Goal: Task Accomplishment & Management: Use online tool/utility

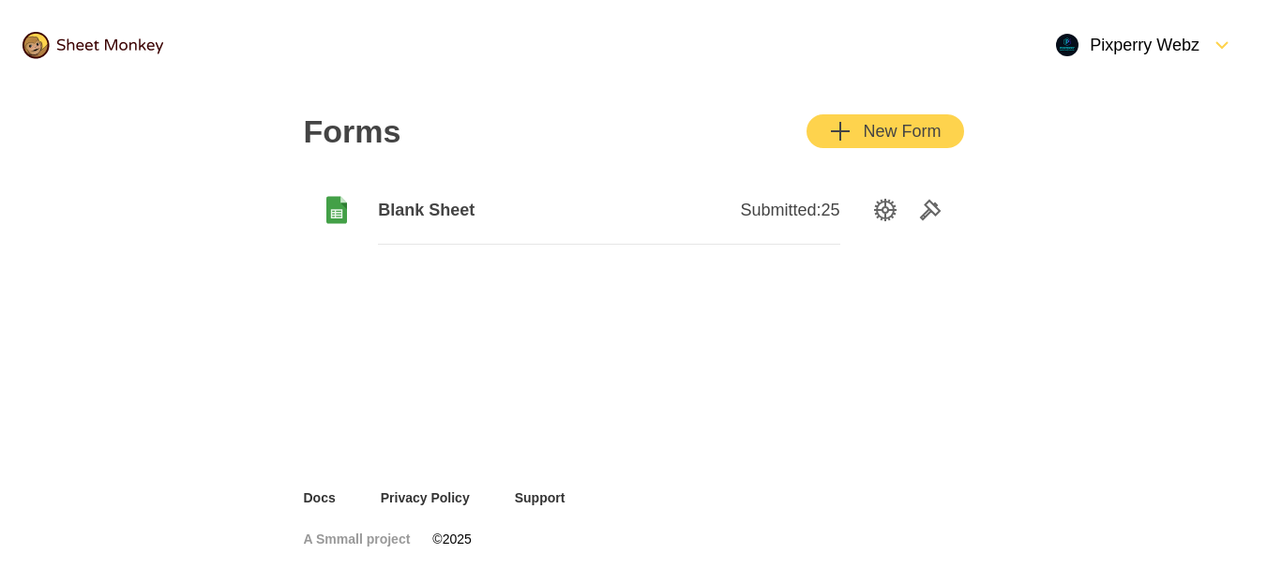
click at [410, 203] on span "Blank Sheet" at bounding box center [493, 210] width 231 height 23
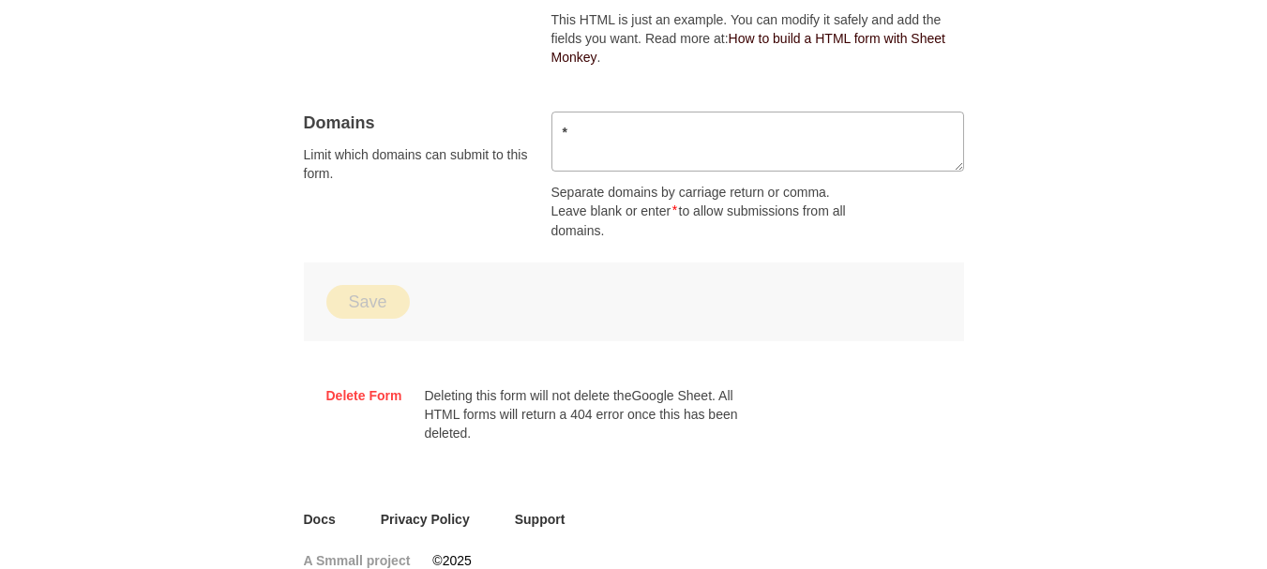
scroll to position [1340, 0]
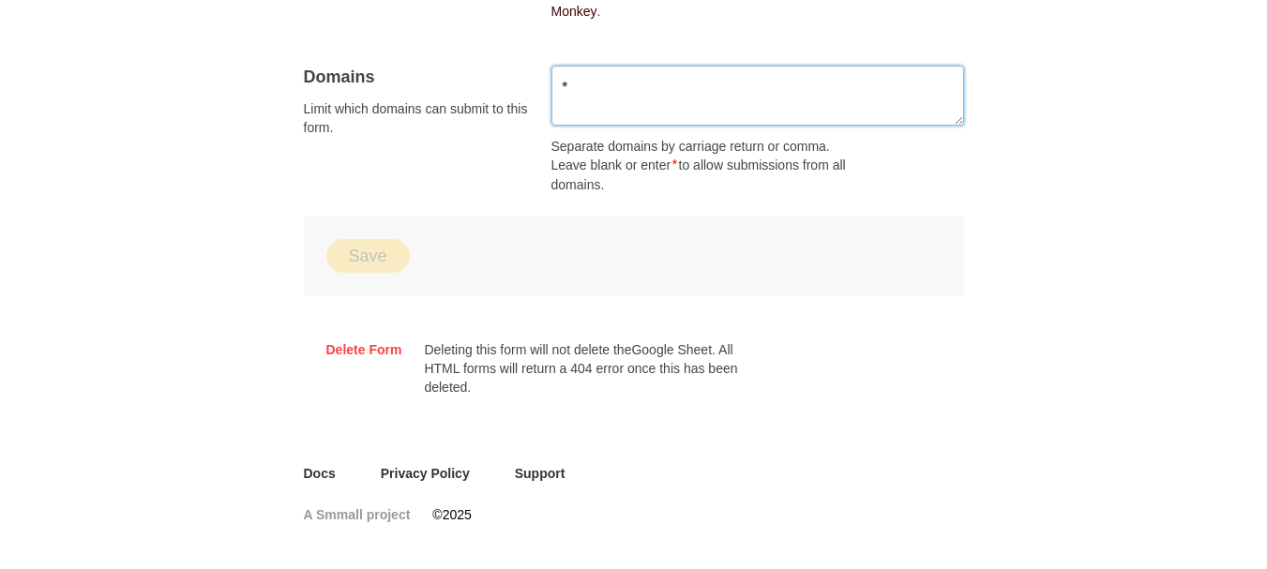
click at [767, 99] on textarea "*" at bounding box center [758, 96] width 413 height 60
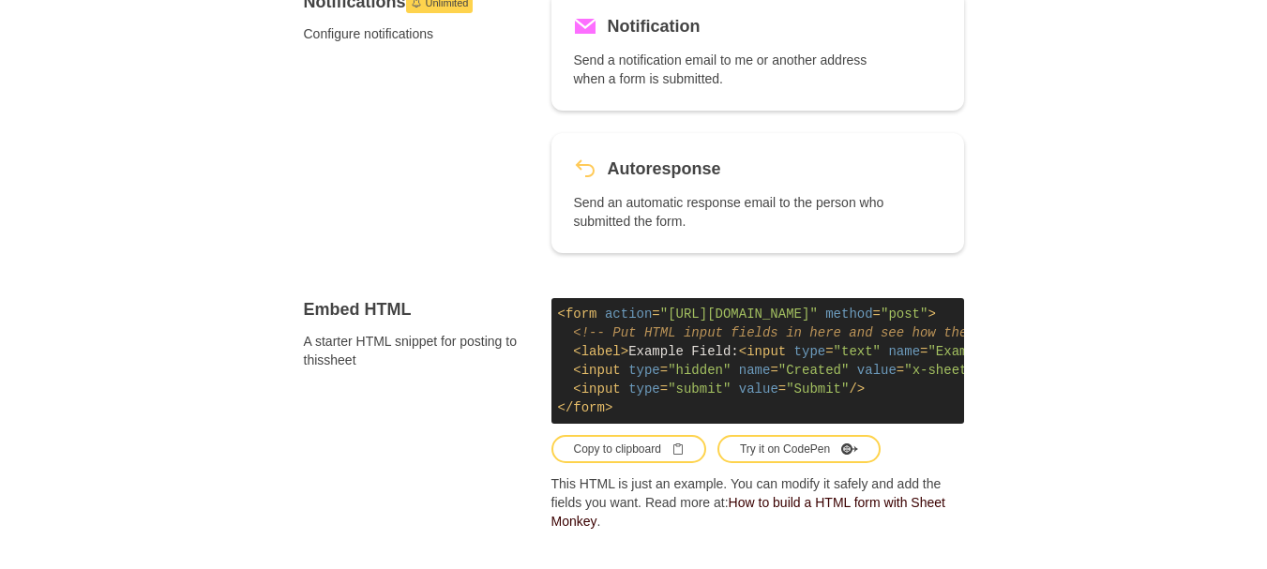
scroll to position [669, 0]
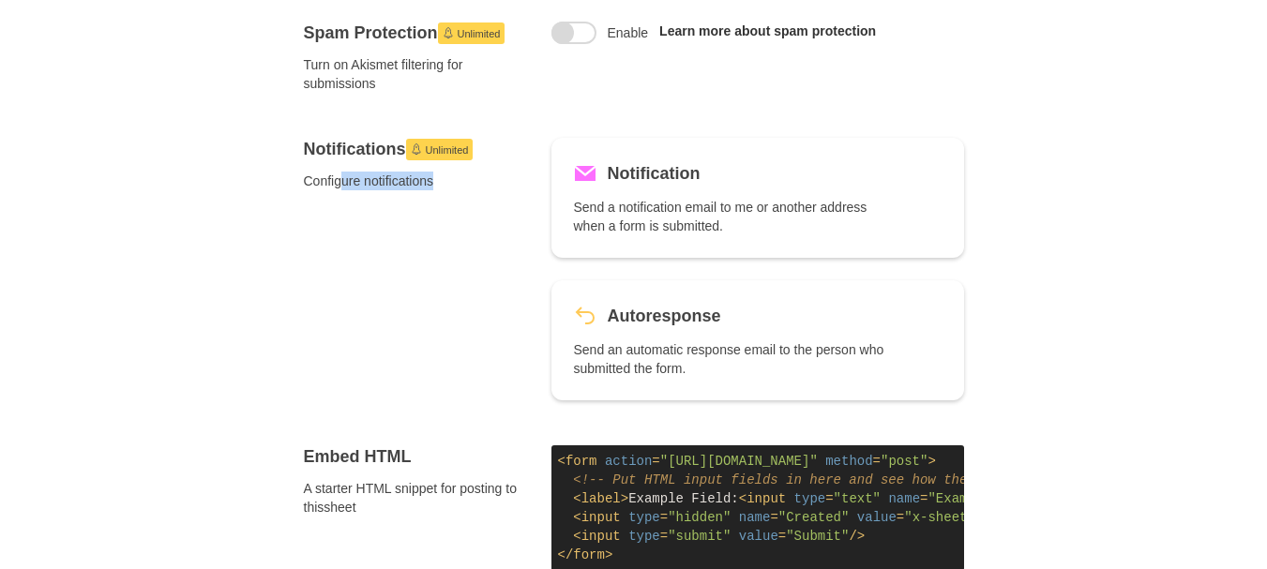
drag, startPoint x: 339, startPoint y: 179, endPoint x: 484, endPoint y: 211, distance: 148.8
click at [458, 186] on span "Configure notifications" at bounding box center [416, 181] width 225 height 19
click at [484, 211] on div "Notifications Unlimited Configure notifications" at bounding box center [416, 269] width 225 height 263
drag, startPoint x: 580, startPoint y: 206, endPoint x: 1083, endPoint y: 238, distance: 504.7
click at [1083, 238] on div "Forms Blank Sheet Submitted: 25 Linked Sheet This is the Google sheet where you…" at bounding box center [633, 271] width 1267 height 1700
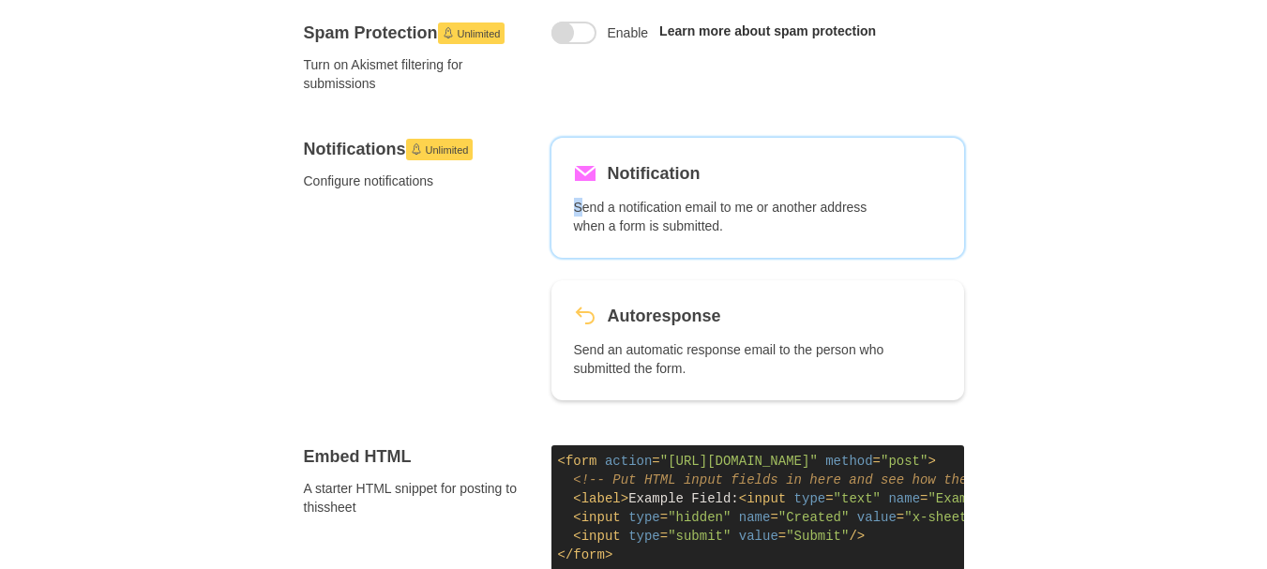
click at [1083, 238] on div "Forms Blank Sheet Submitted: 25 Linked Sheet This is the Google sheet where you…" at bounding box center [633, 271] width 1267 height 1700
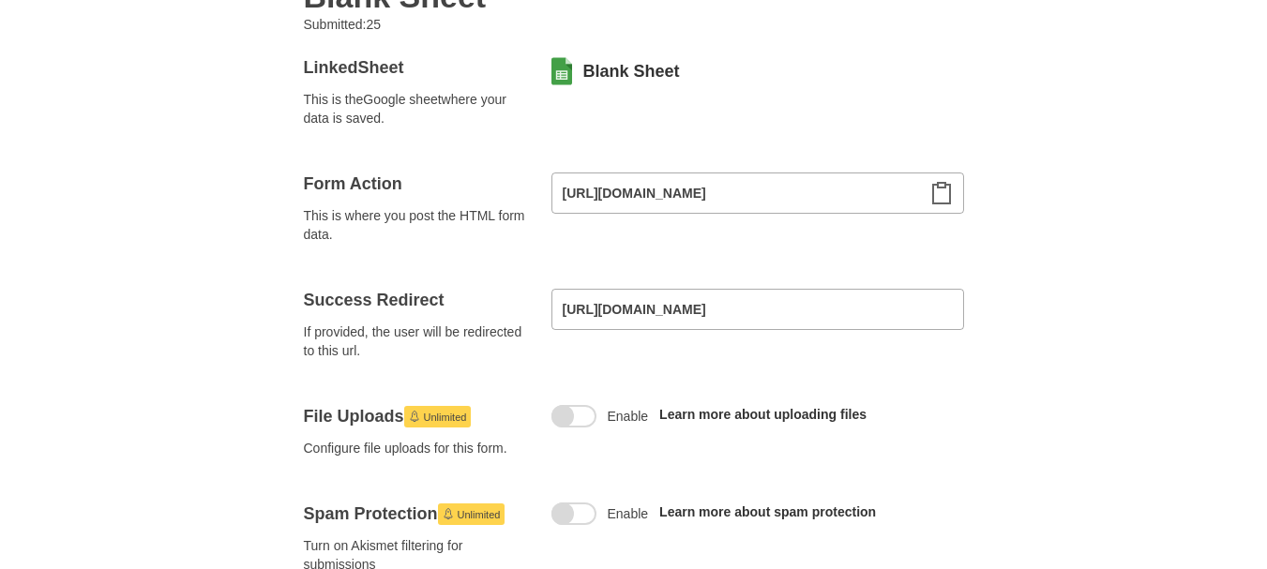
scroll to position [180, 0]
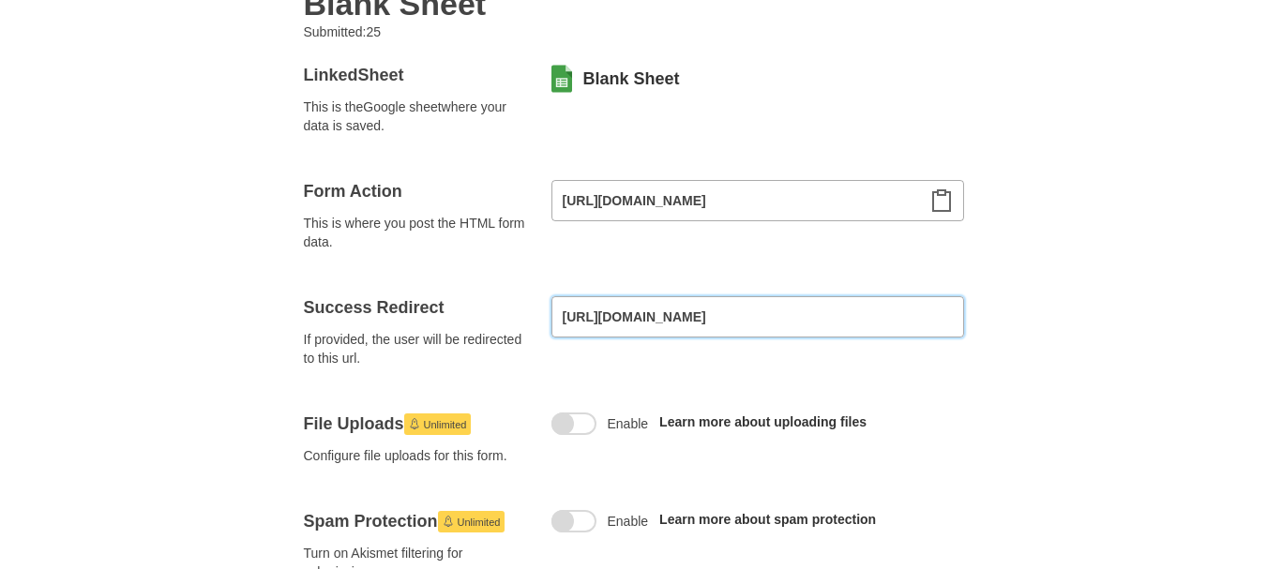
drag, startPoint x: 811, startPoint y: 319, endPoint x: 626, endPoint y: 346, distance: 187.7
click at [626, 346] on div "Success Redirect If provided, the user will be redirected to this url. [URL][DO…" at bounding box center [634, 331] width 660 height 71
drag, startPoint x: 581, startPoint y: 318, endPoint x: 693, endPoint y: 311, distance: 112.7
click at [693, 311] on input "[URL][DOMAIN_NAME]" at bounding box center [758, 316] width 413 height 41
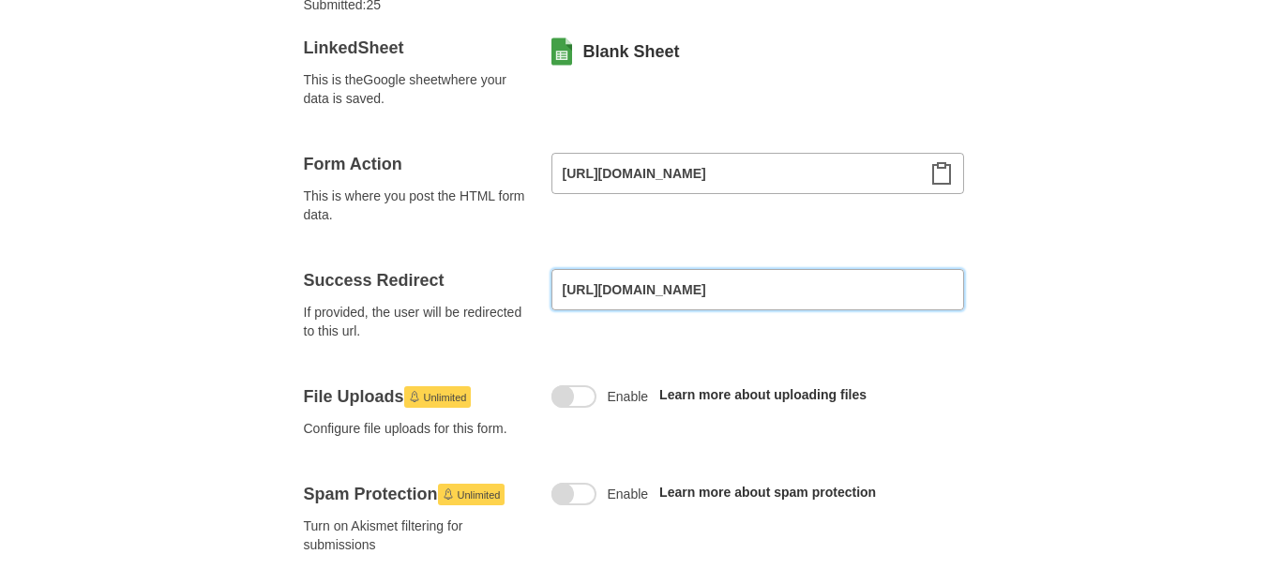
scroll to position [113, 0]
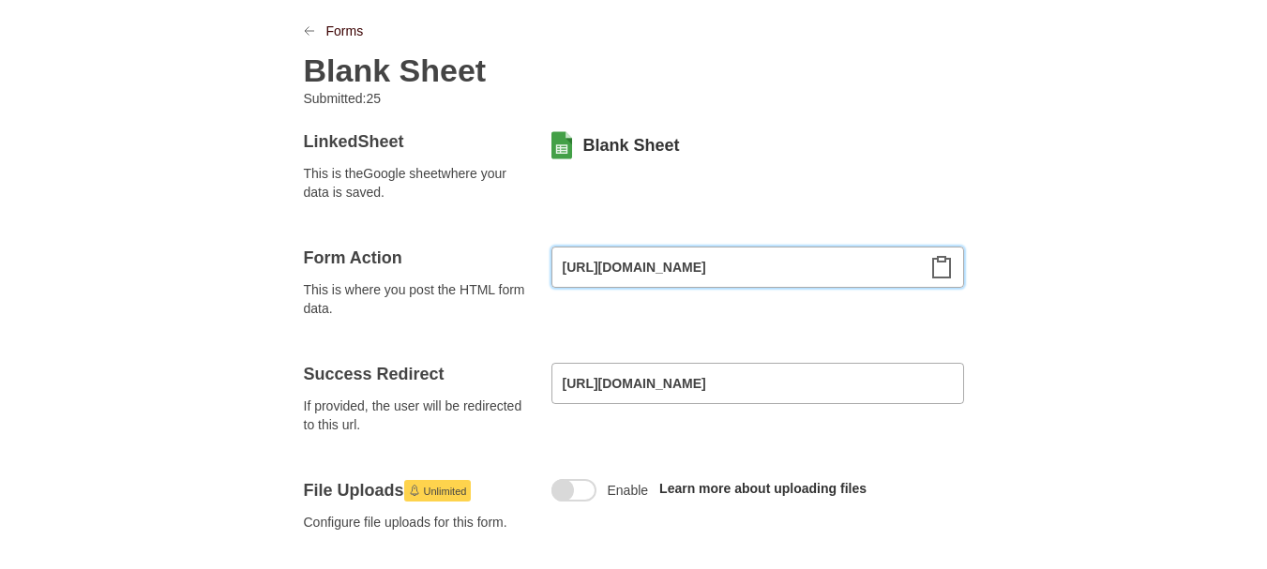
drag, startPoint x: 637, startPoint y: 272, endPoint x: 738, endPoint y: 264, distance: 101.6
click at [738, 264] on input "[URL][DOMAIN_NAME]" at bounding box center [758, 267] width 413 height 41
click at [718, 161] on div "Linked Sheet This is the Google sheet where your data is saved. Blank Sheet" at bounding box center [634, 165] width 660 height 71
click at [614, 150] on link "Blank Sheet" at bounding box center [631, 145] width 97 height 23
